Goal: Find specific page/section: Find specific page/section

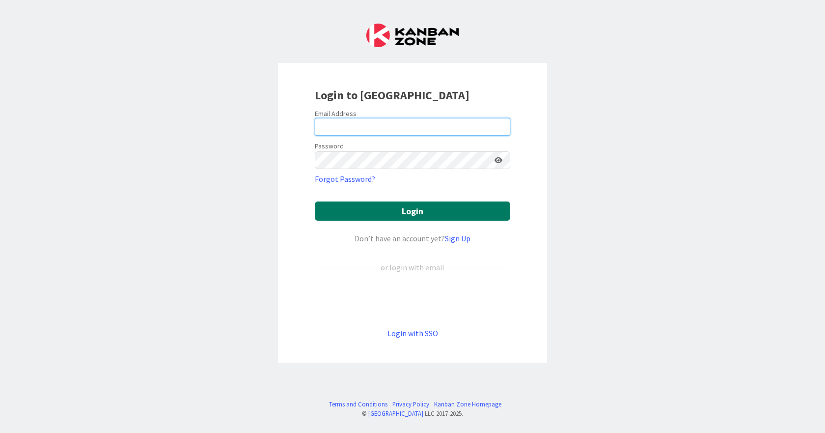
type input "[EMAIL_ADDRESS][DOMAIN_NAME]"
click at [464, 213] on button "Login" at bounding box center [412, 210] width 195 height 19
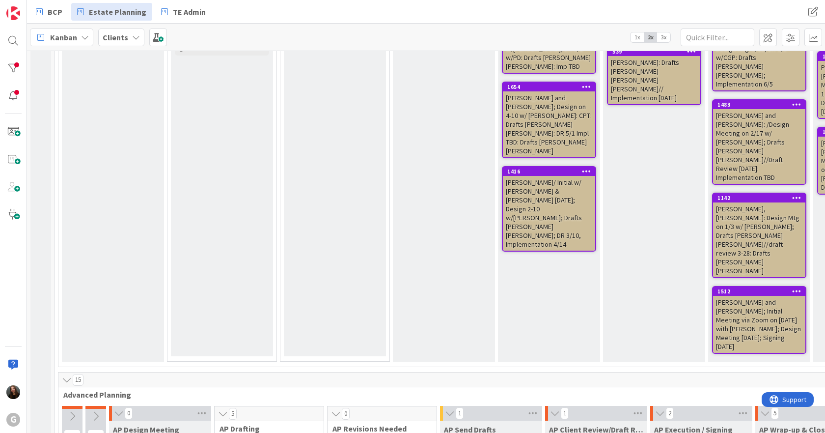
scroll to position [737, 0]
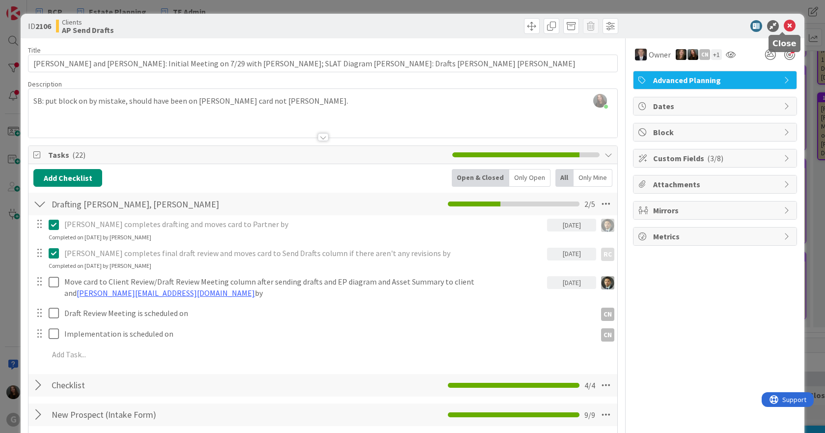
click at [784, 25] on icon at bounding box center [790, 26] width 12 height 12
